Goal: Transaction & Acquisition: Purchase product/service

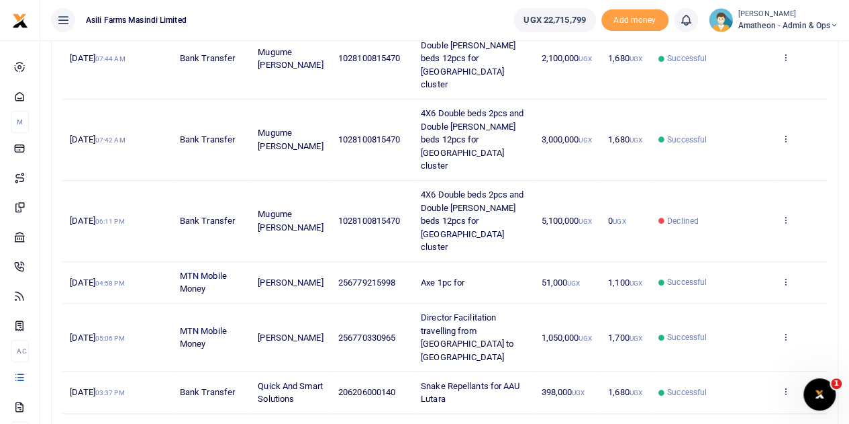
scroll to position [465, 0]
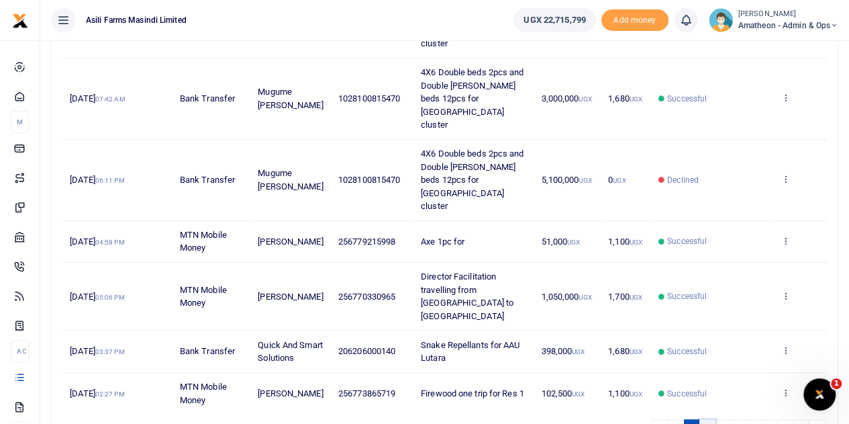
click at [710, 419] on link "2" at bounding box center [708, 428] width 16 height 18
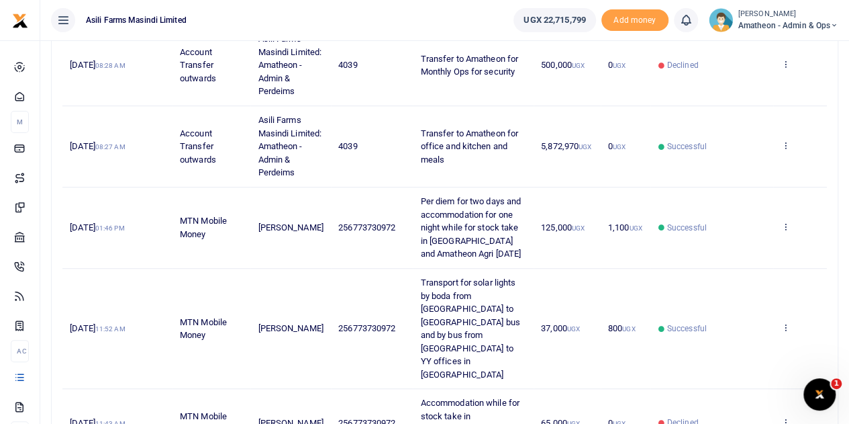
scroll to position [583, 0]
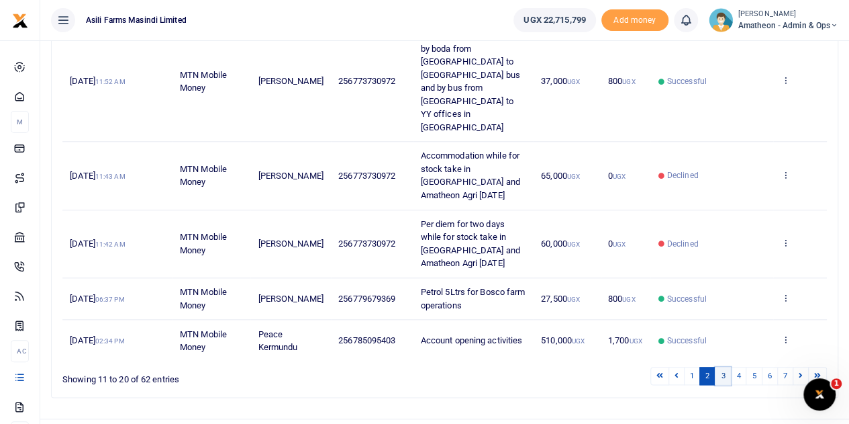
click at [725, 367] on link "3" at bounding box center [723, 376] width 16 height 18
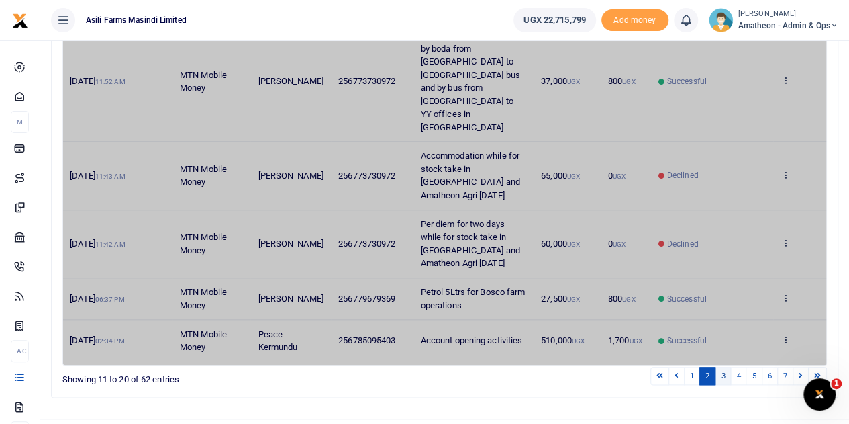
scroll to position [517, 0]
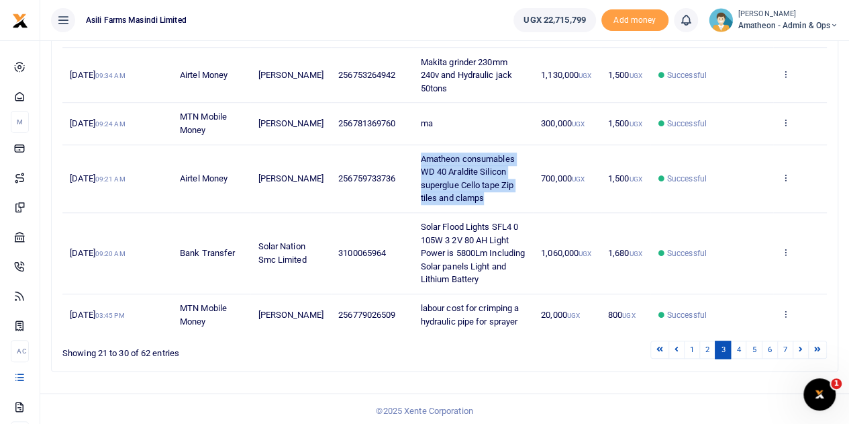
drag, startPoint x: 414, startPoint y: 156, endPoint x: 483, endPoint y: 195, distance: 78.8
click at [483, 195] on td "Amatheon consumables WD 40 Araldite Silicon superglue Cello tape Zip tiles and …" at bounding box center [473, 179] width 120 height 68
copy span "Amatheon consumables WD 40 Araldite Silicon superglue Cello tape Zip tiles and …"
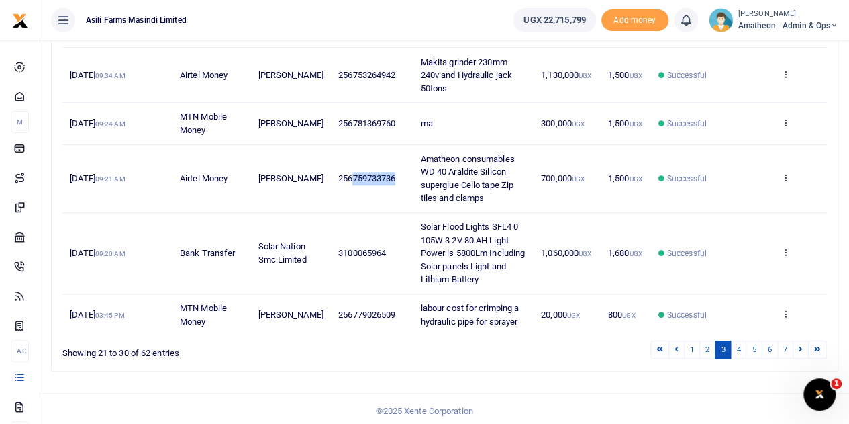
drag, startPoint x: 347, startPoint y: 174, endPoint x: 388, endPoint y: 180, distance: 41.4
click at [388, 180] on span "256759733736" at bounding box center [366, 178] width 57 height 10
copy span "759733736"
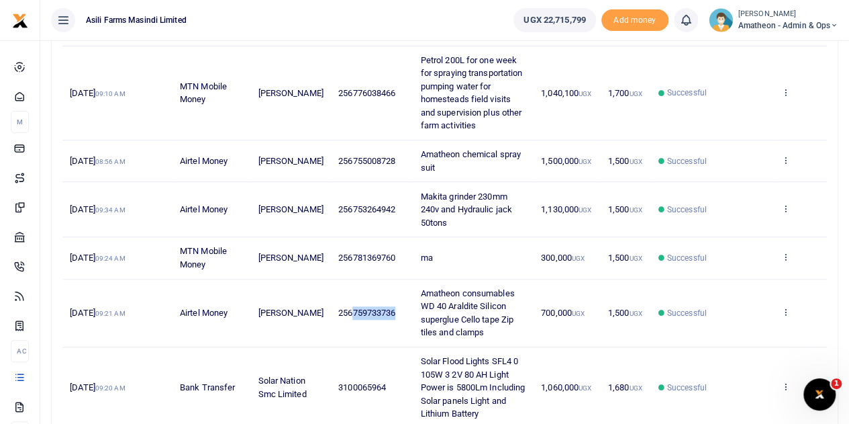
scroll to position [450, 0]
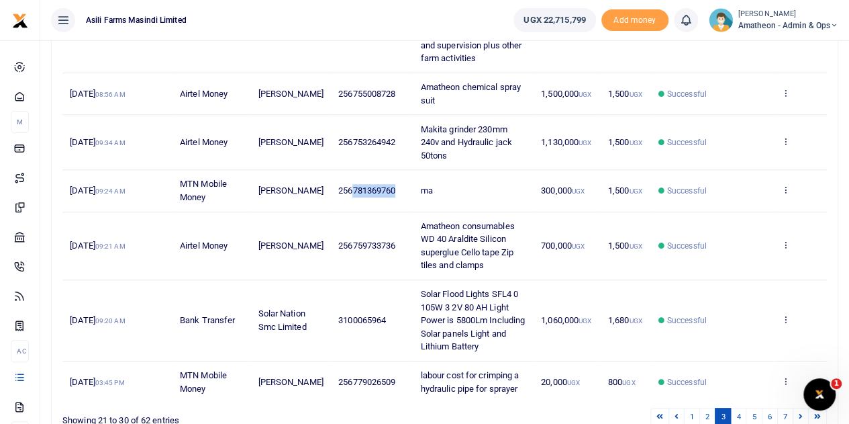
drag, startPoint x: 347, startPoint y: 186, endPoint x: 389, endPoint y: 188, distance: 41.7
click at [389, 188] on span "256781369760" at bounding box center [366, 190] width 57 height 10
copy span "781369760"
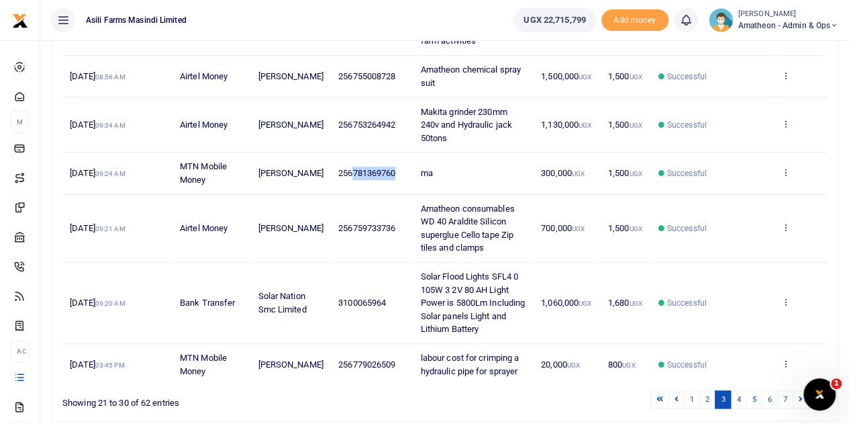
scroll to position [517, 0]
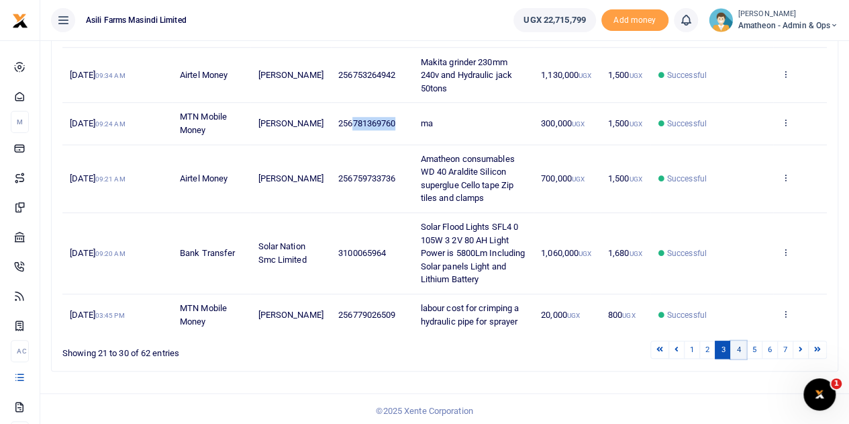
click at [738, 345] on link "4" at bounding box center [739, 349] width 16 height 18
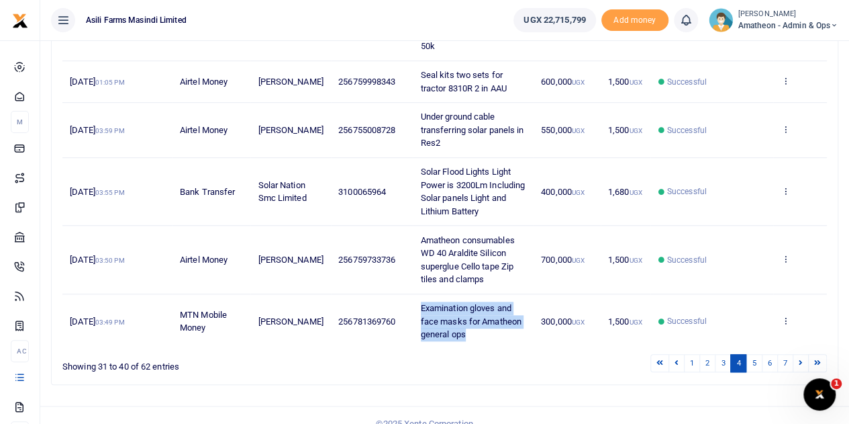
drag, startPoint x: 416, startPoint y: 291, endPoint x: 463, endPoint y: 318, distance: 54.1
click at [463, 318] on td "Examination gloves and face masks for Amatheon general ops" at bounding box center [473, 321] width 120 height 54
copy span "Examination gloves and face masks for Amatheon general ops"
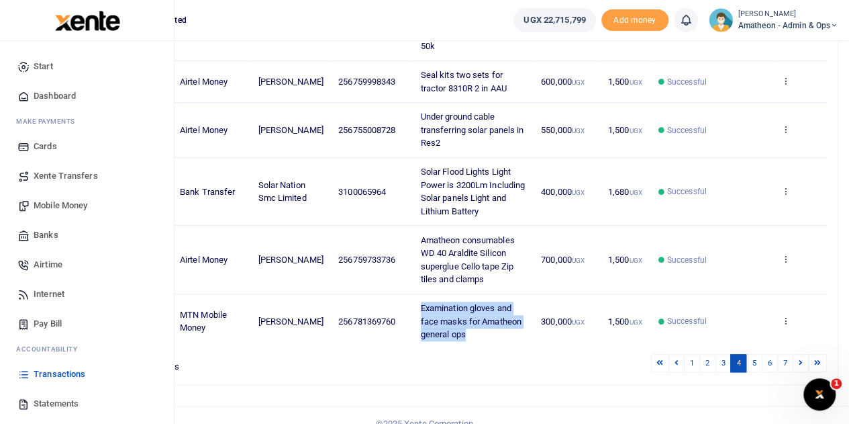
click at [54, 205] on span "Mobile Money" at bounding box center [61, 205] width 54 height 13
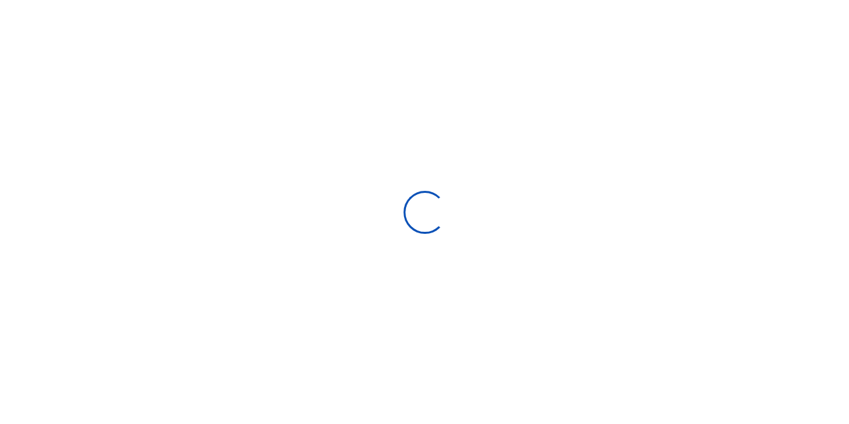
select select "Loading bundles"
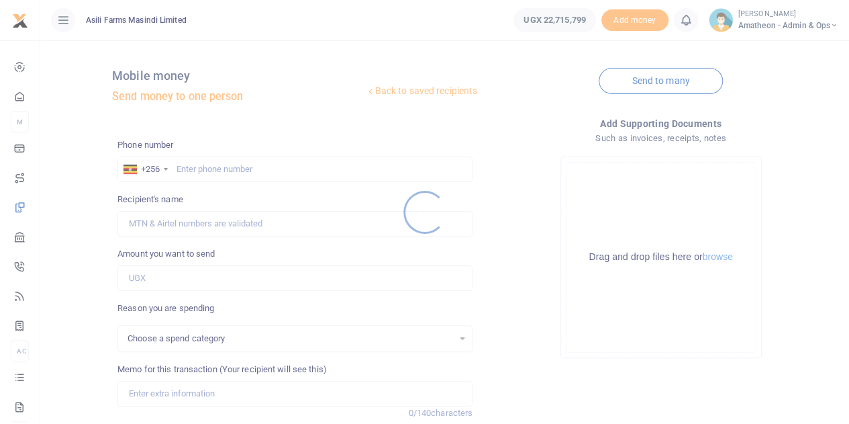
select select
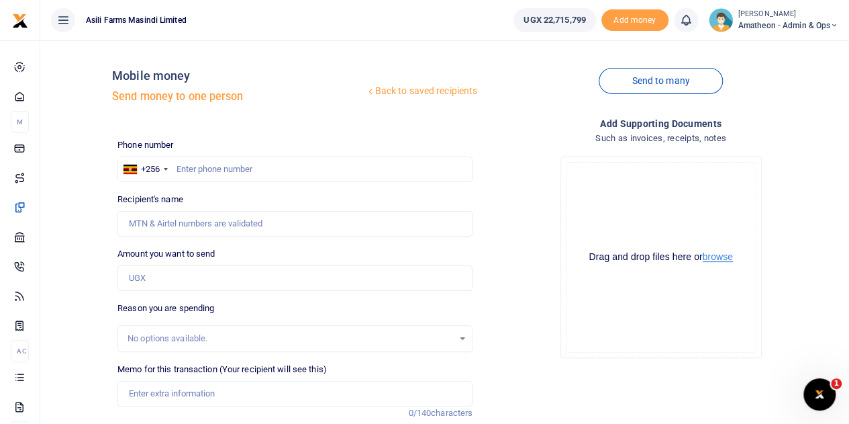
click at [717, 259] on button "browse" at bounding box center [718, 257] width 30 height 10
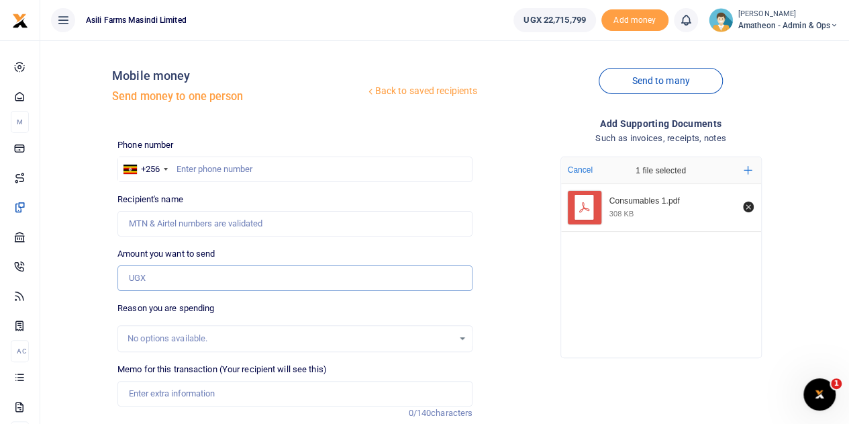
click at [162, 275] on input "Amount you want to send" at bounding box center [295, 278] width 355 height 26
type input "700,000"
click at [152, 392] on input "Memo for this transaction (Your recipient will see this)" at bounding box center [295, 394] width 355 height 26
paste input "Amatheon consumables WD 40 Araldite Silicon superglue Cello tape Zip tiles and …"
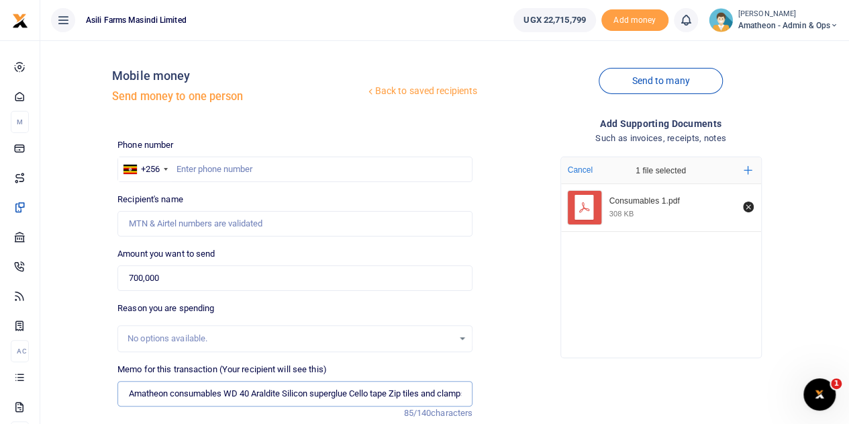
scroll to position [0, 11]
type input "Amatheon consumables WD 40 Araldite Silicon superglue Cello tape Zip tiles and …"
click at [219, 170] on input "text" at bounding box center [295, 169] width 355 height 26
click at [236, 171] on input "text" at bounding box center [295, 169] width 355 height 26
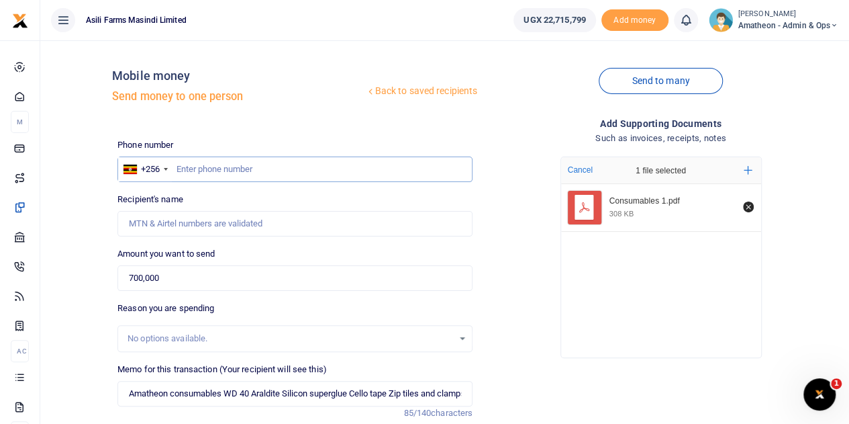
paste input "759733736"
type input "759733736"
click at [358, 255] on div "Amount you want to send 700,000 Amount is required." at bounding box center [295, 269] width 355 height 44
type input "Stephen Mutibwa"
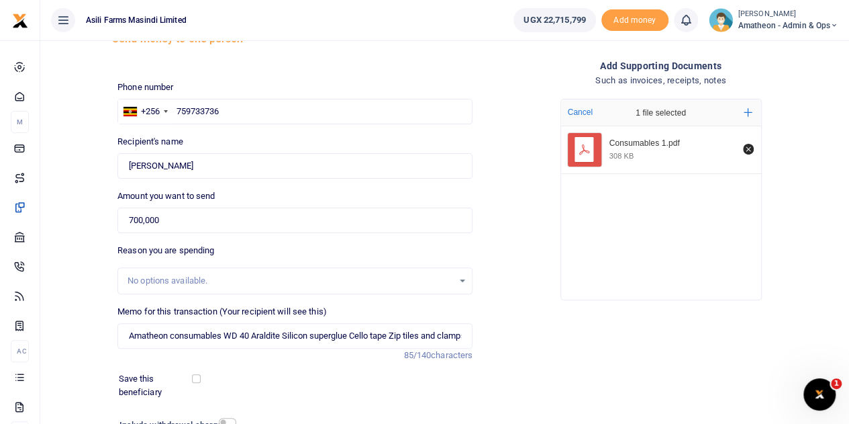
scroll to position [169, 0]
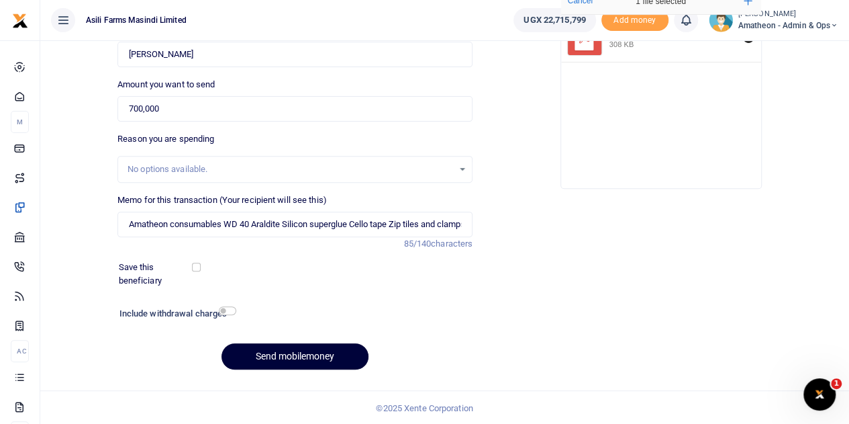
click at [291, 355] on button "Send mobilemoney" at bounding box center [295, 356] width 147 height 26
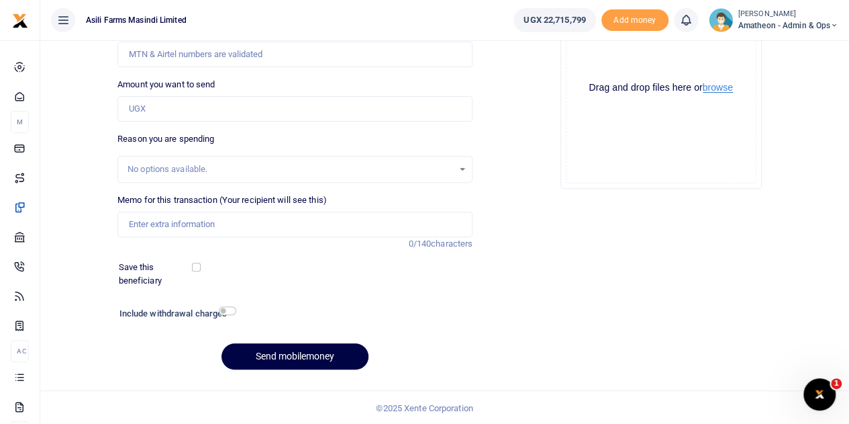
click at [716, 86] on button "browse" at bounding box center [718, 88] width 30 height 10
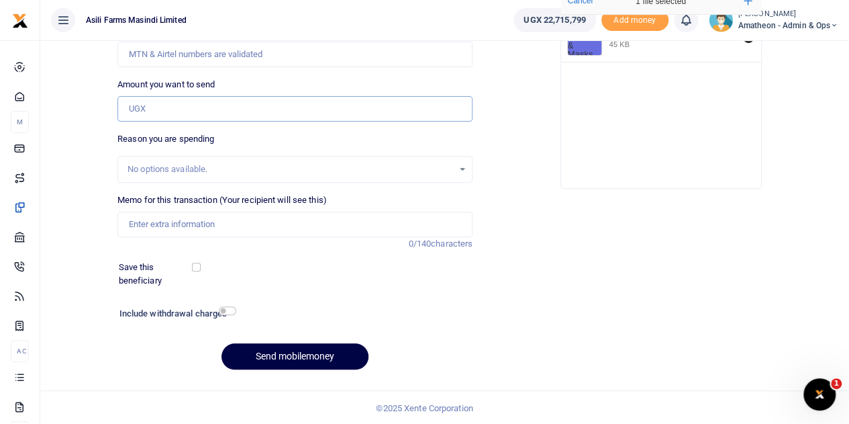
click at [163, 104] on input "Amount you want to send" at bounding box center [295, 109] width 355 height 26
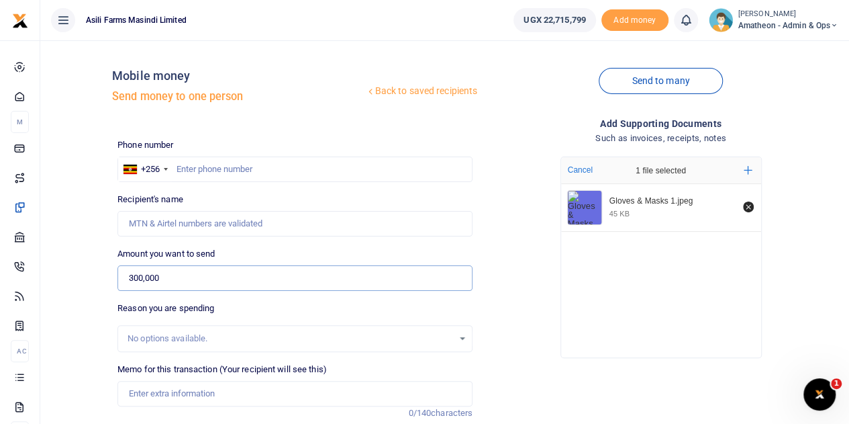
type input "300,000"
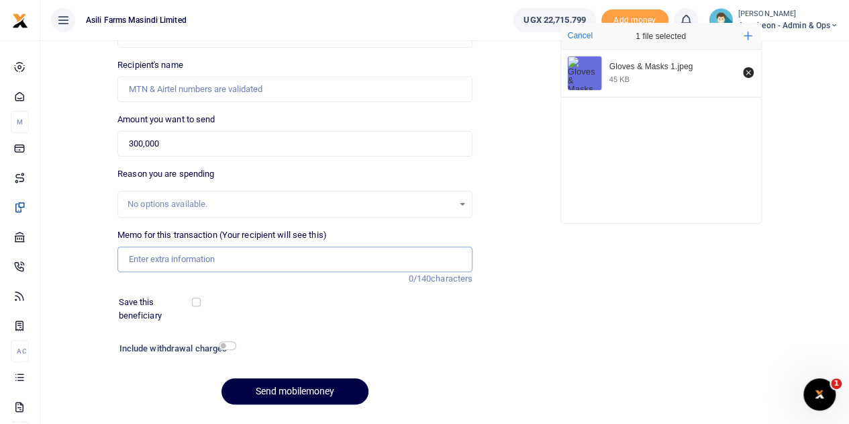
click at [167, 257] on input "Memo for this transaction (Your recipient will see this)" at bounding box center [295, 259] width 355 height 26
paste input "Examination gloves and face masks for Amatheon general ops"
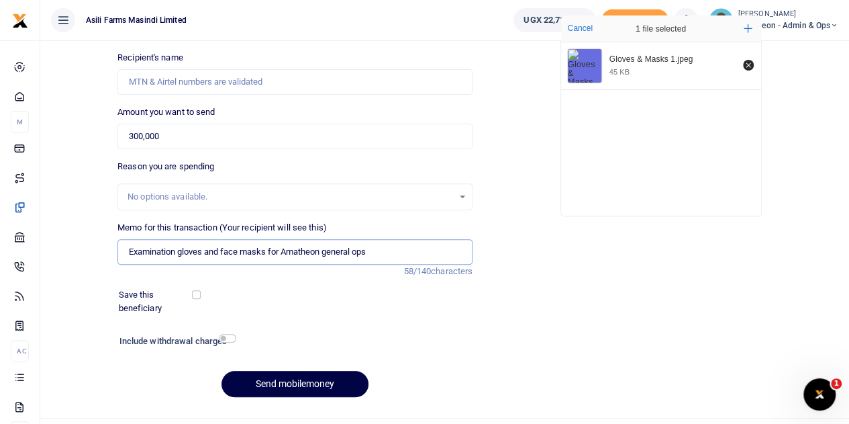
scroll to position [35, 0]
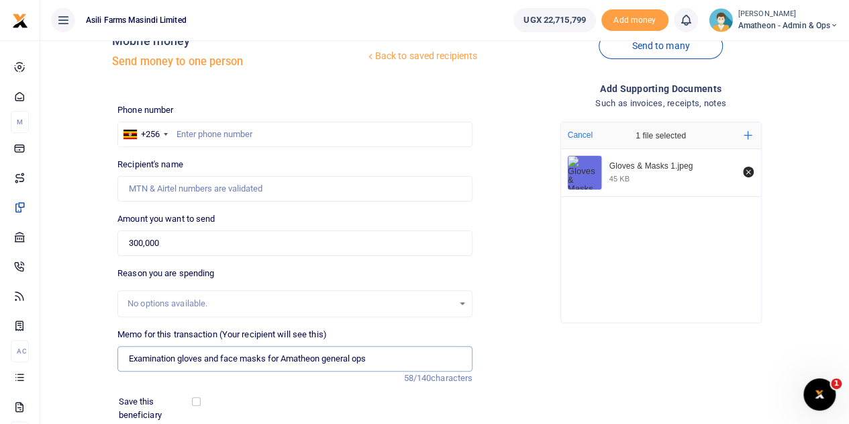
type input "Examination gloves and face masks for Amatheon general ops"
click at [212, 135] on input "text" at bounding box center [295, 135] width 355 height 26
paste input "781369760"
type input "781369760"
type input "Gloria Ngonzi"
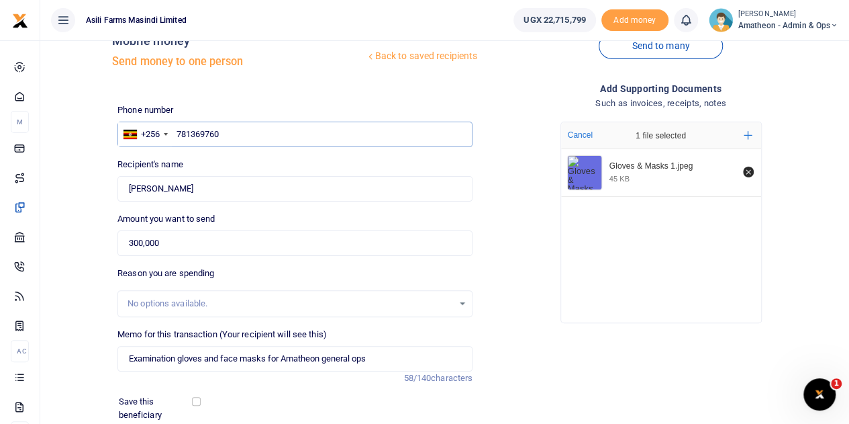
type input "781369760"
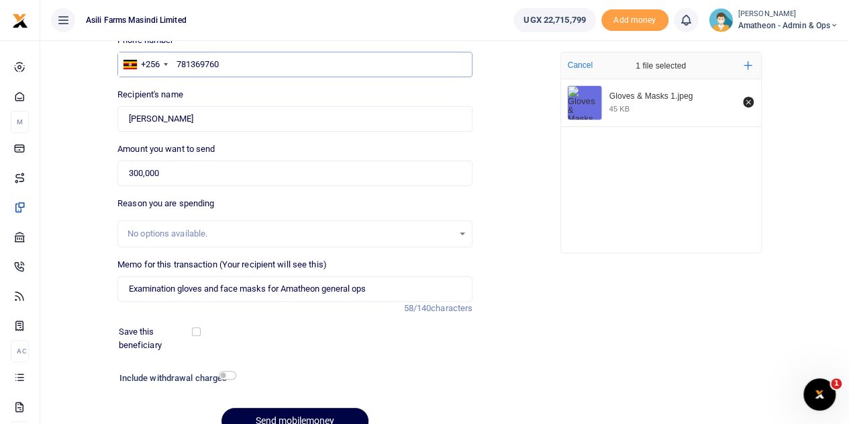
scroll to position [169, 0]
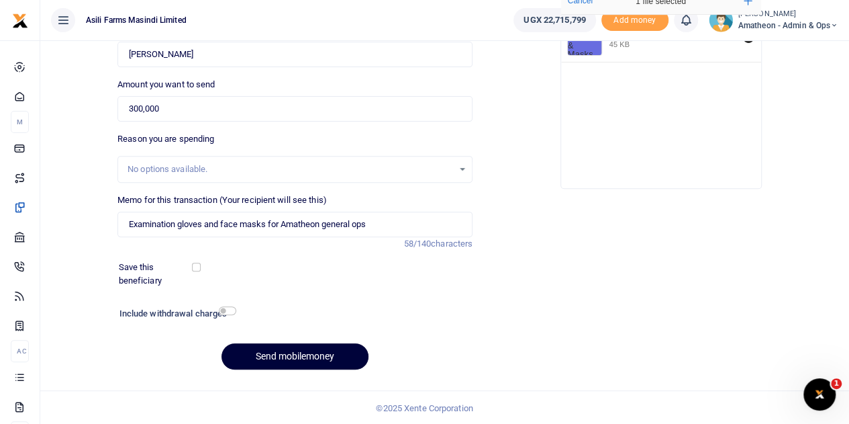
click at [289, 354] on button "Send mobilemoney" at bounding box center [295, 356] width 147 height 26
